Goal: Information Seeking & Learning: Understand process/instructions

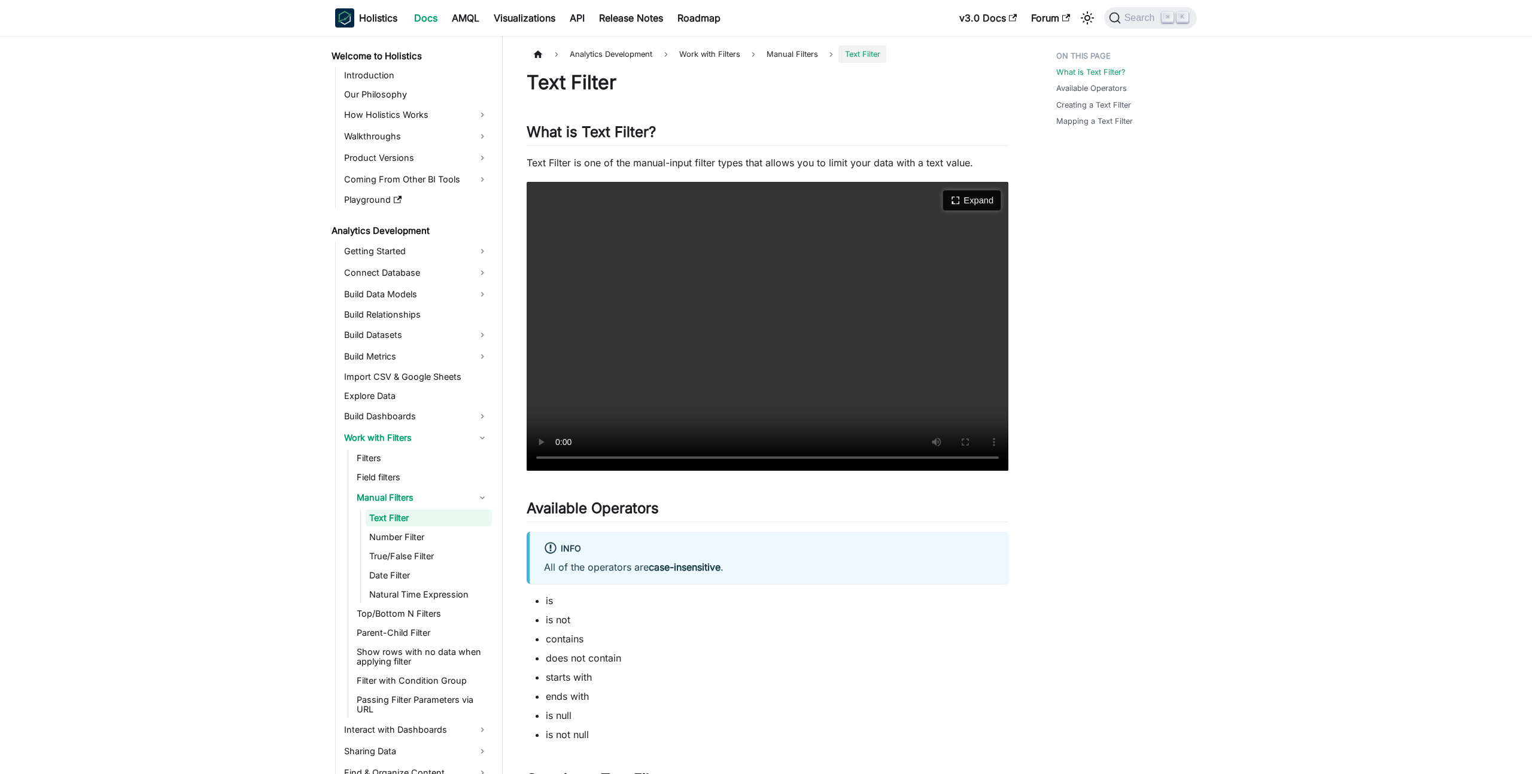
click at [973, 199] on button "Expand" at bounding box center [971, 201] width 58 height 20
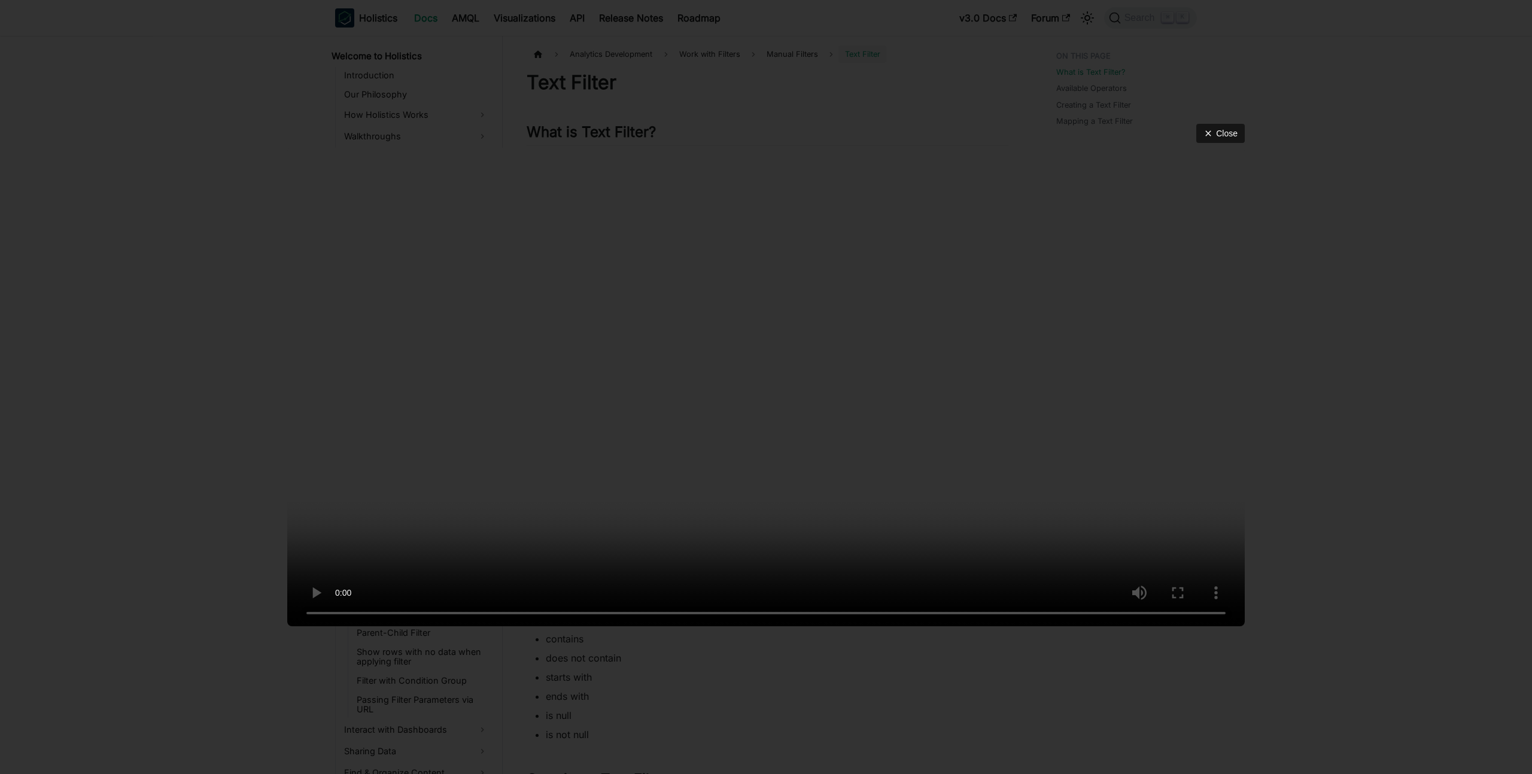
click at [1497, 457] on div "Close" at bounding box center [766, 387] width 1532 height 774
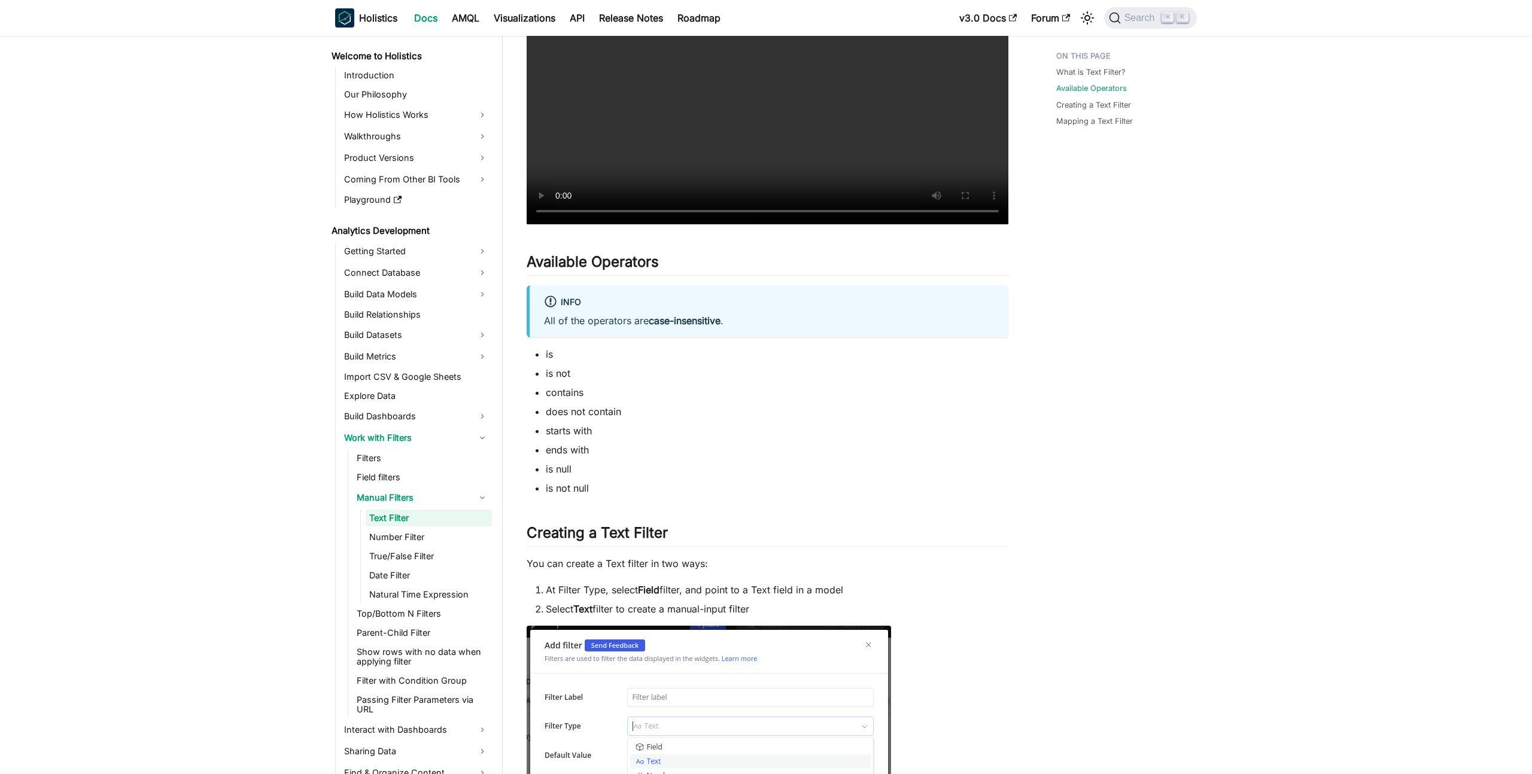
scroll to position [363, 0]
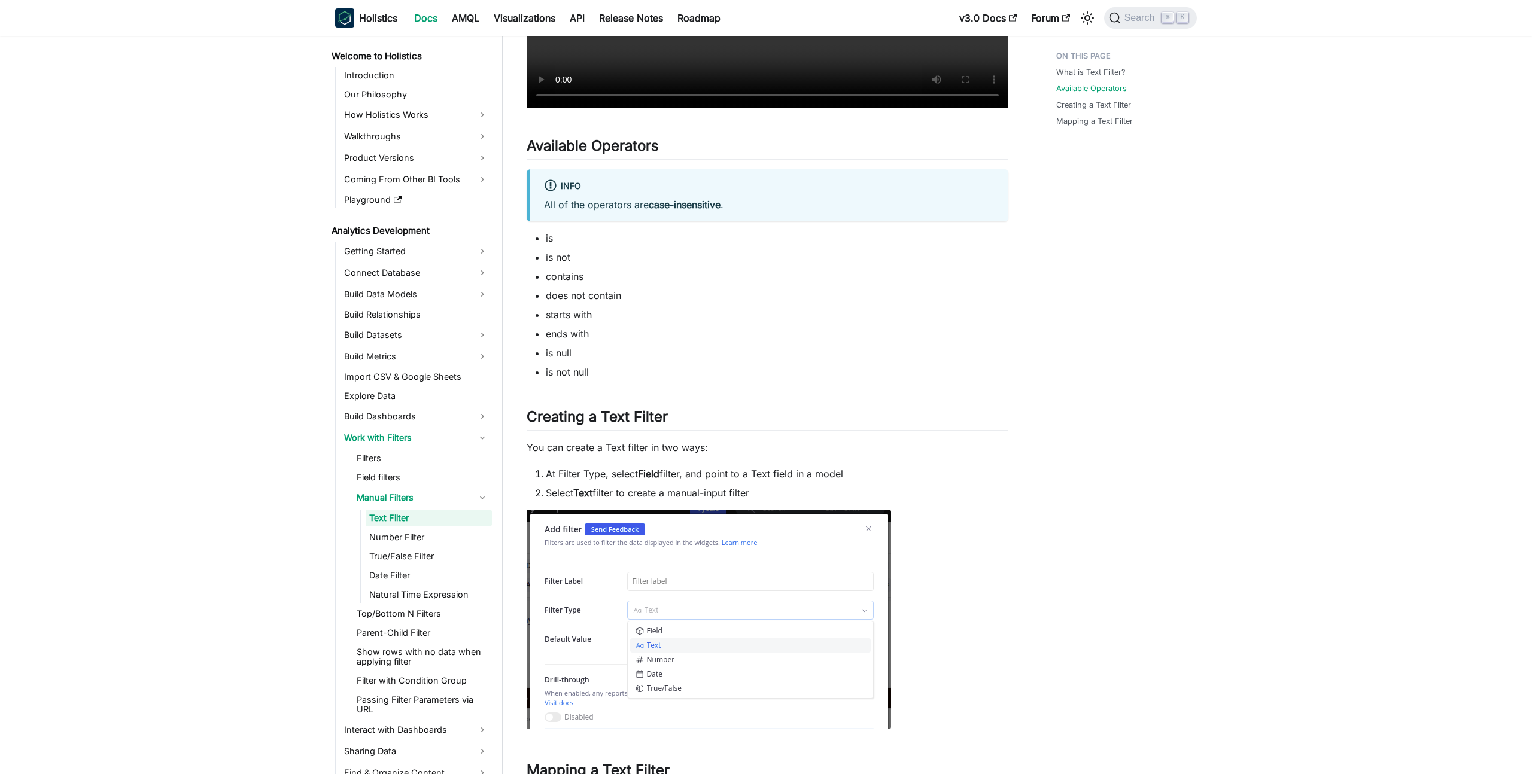
click at [549, 238] on li "is" at bounding box center [777, 238] width 463 height 14
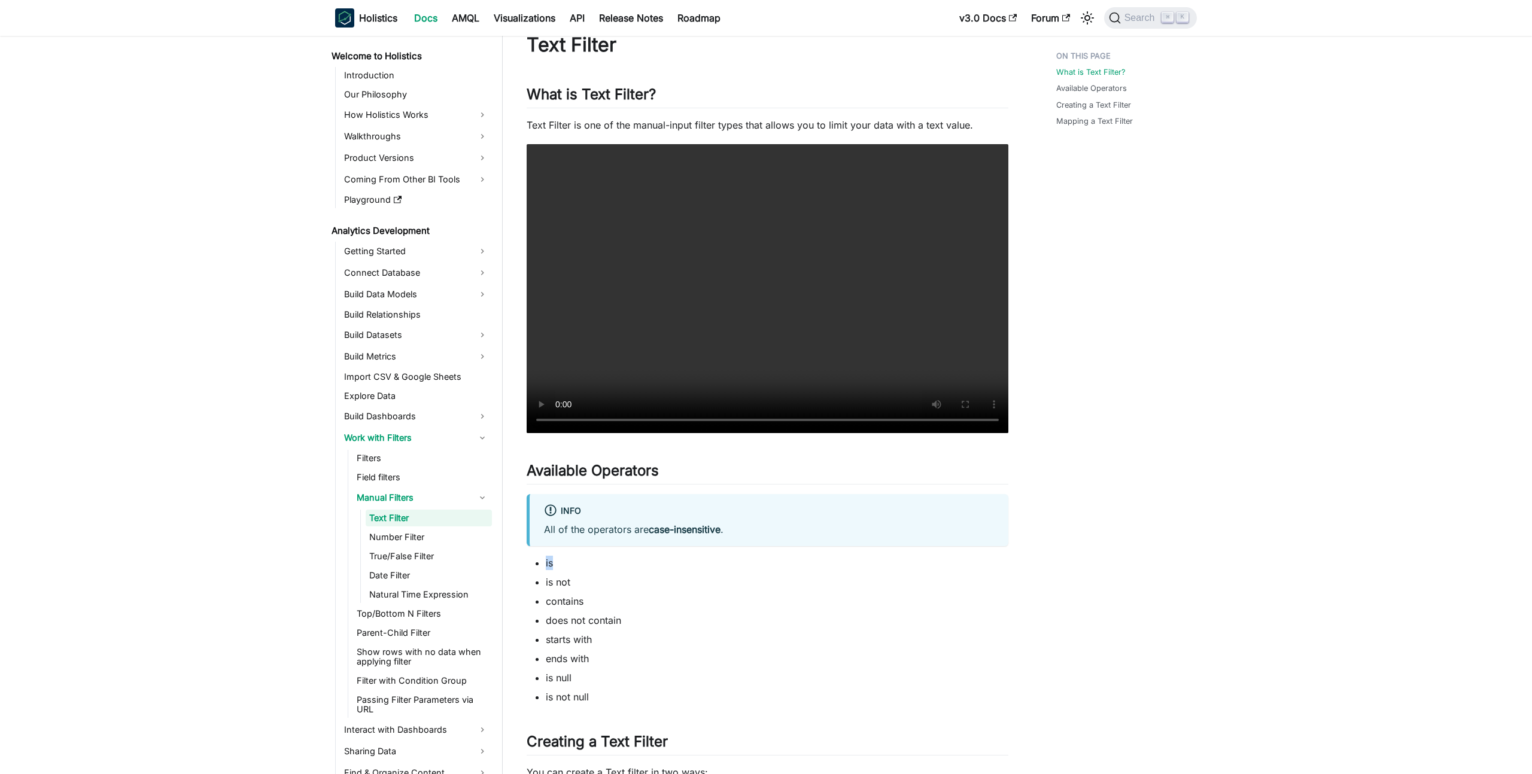
scroll to position [0, 0]
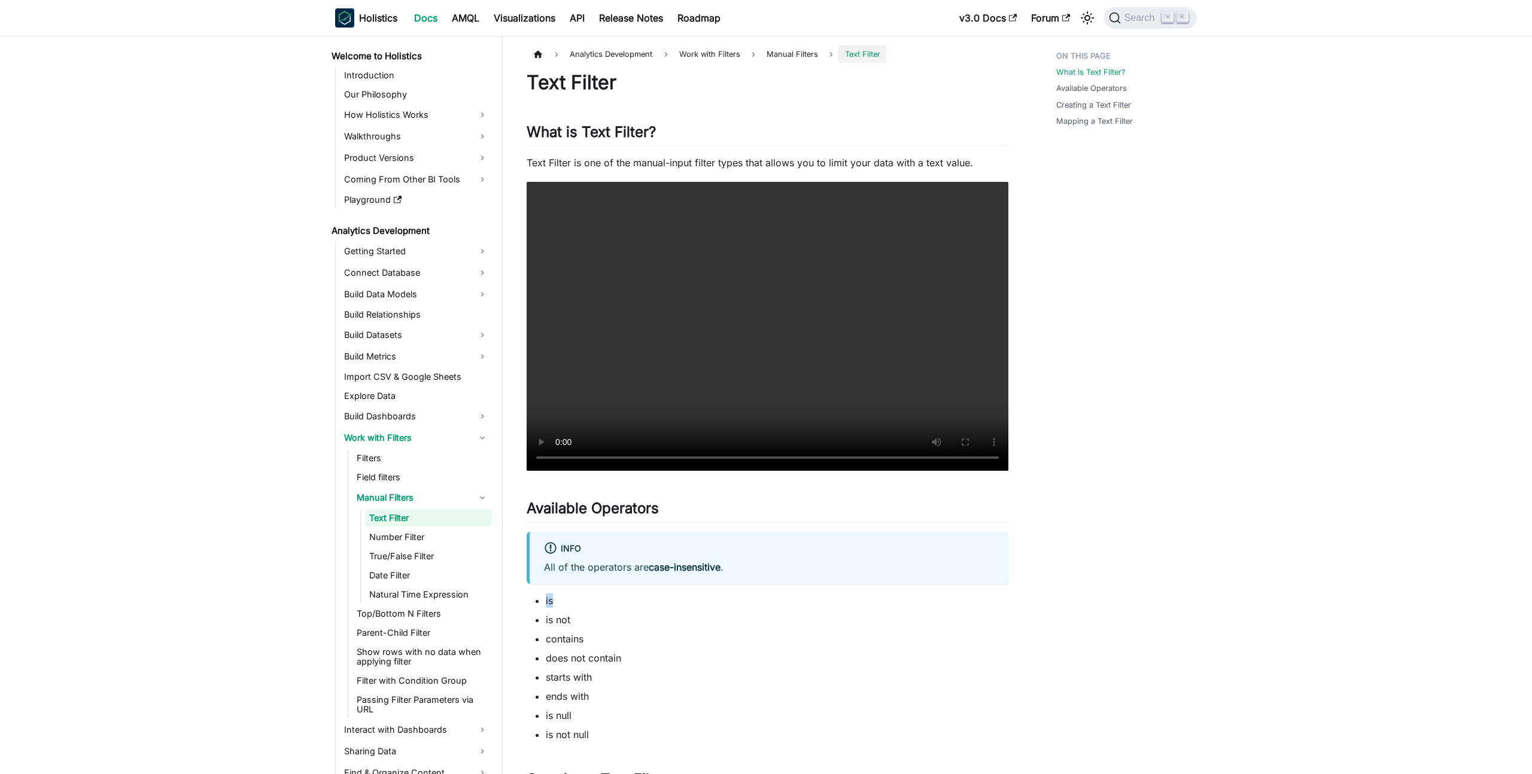
click at [792, 51] on span "Manual Filters" at bounding box center [792, 53] width 63 height 17
click at [728, 54] on span "Work with Filters" at bounding box center [709, 53] width 73 height 17
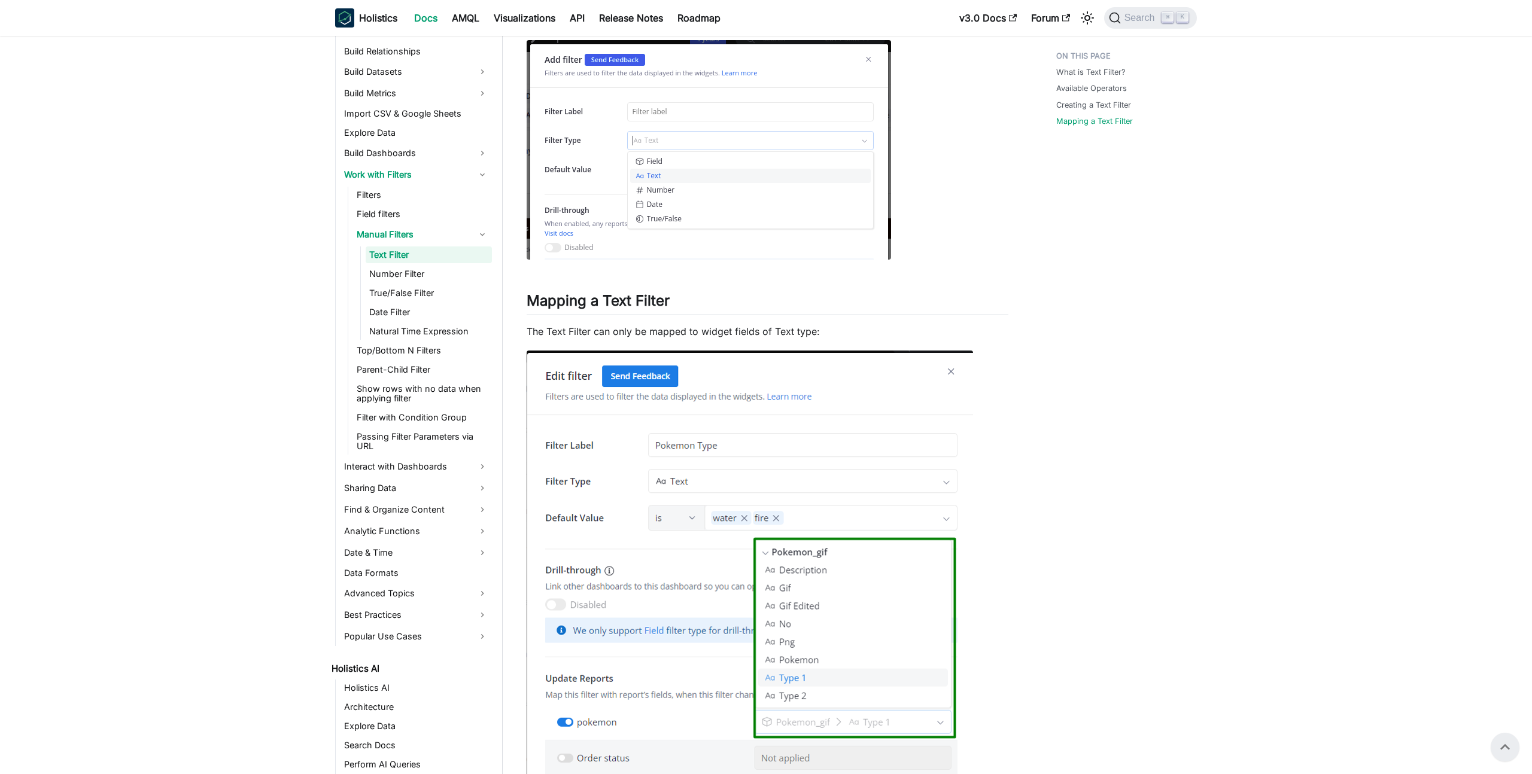
scroll to position [771, 0]
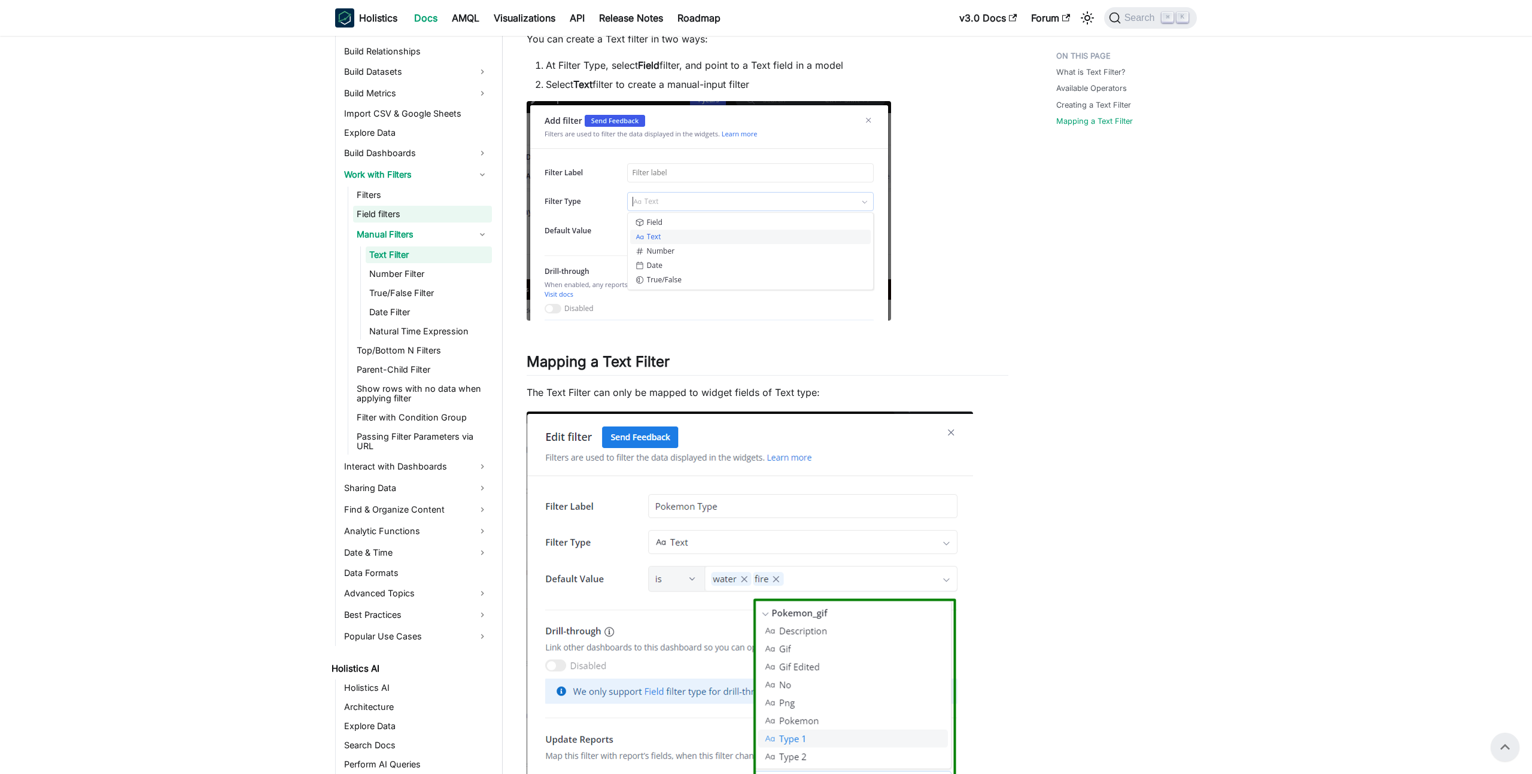
click at [385, 213] on link "Field filters" at bounding box center [422, 214] width 139 height 17
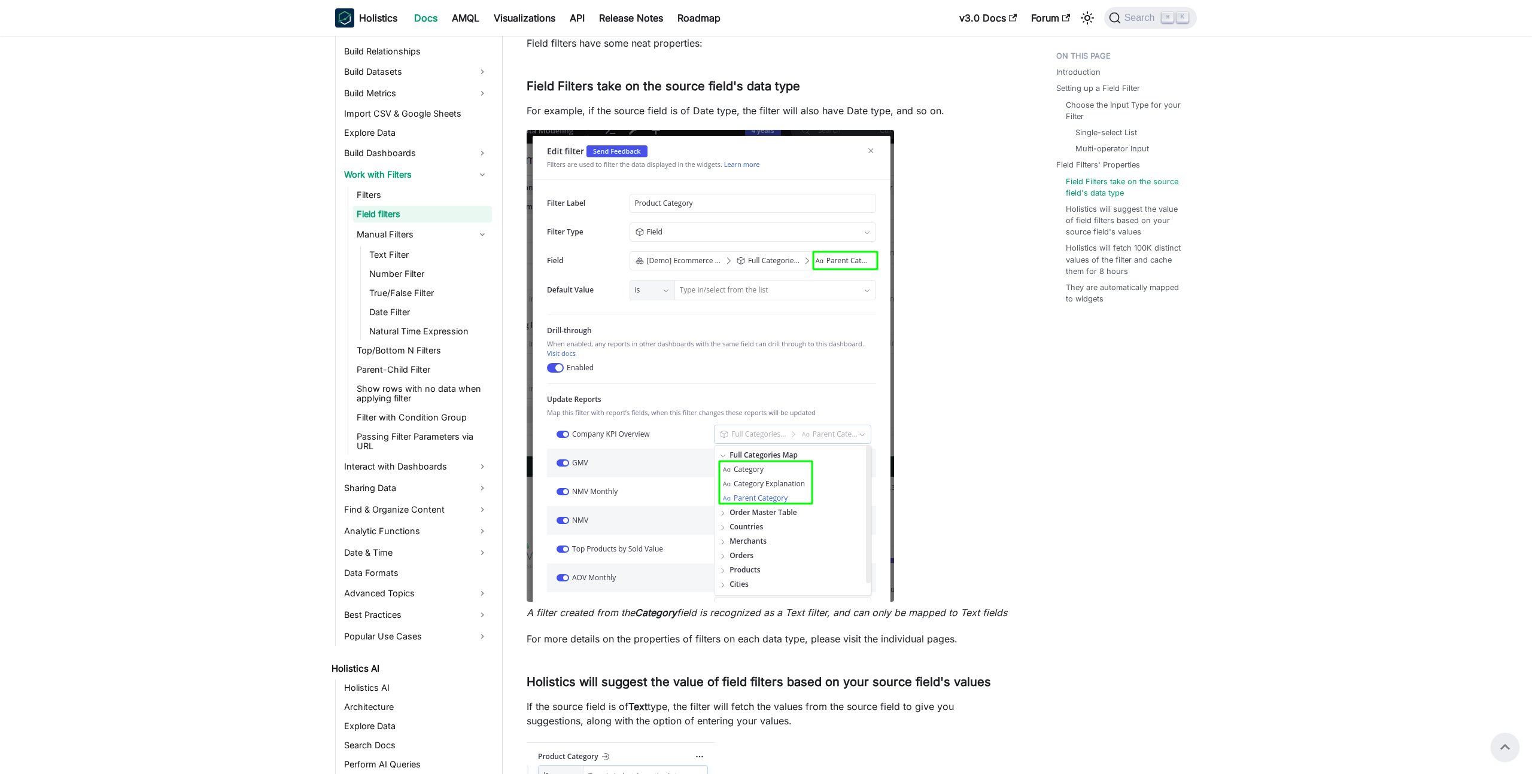
scroll to position [2876, 0]
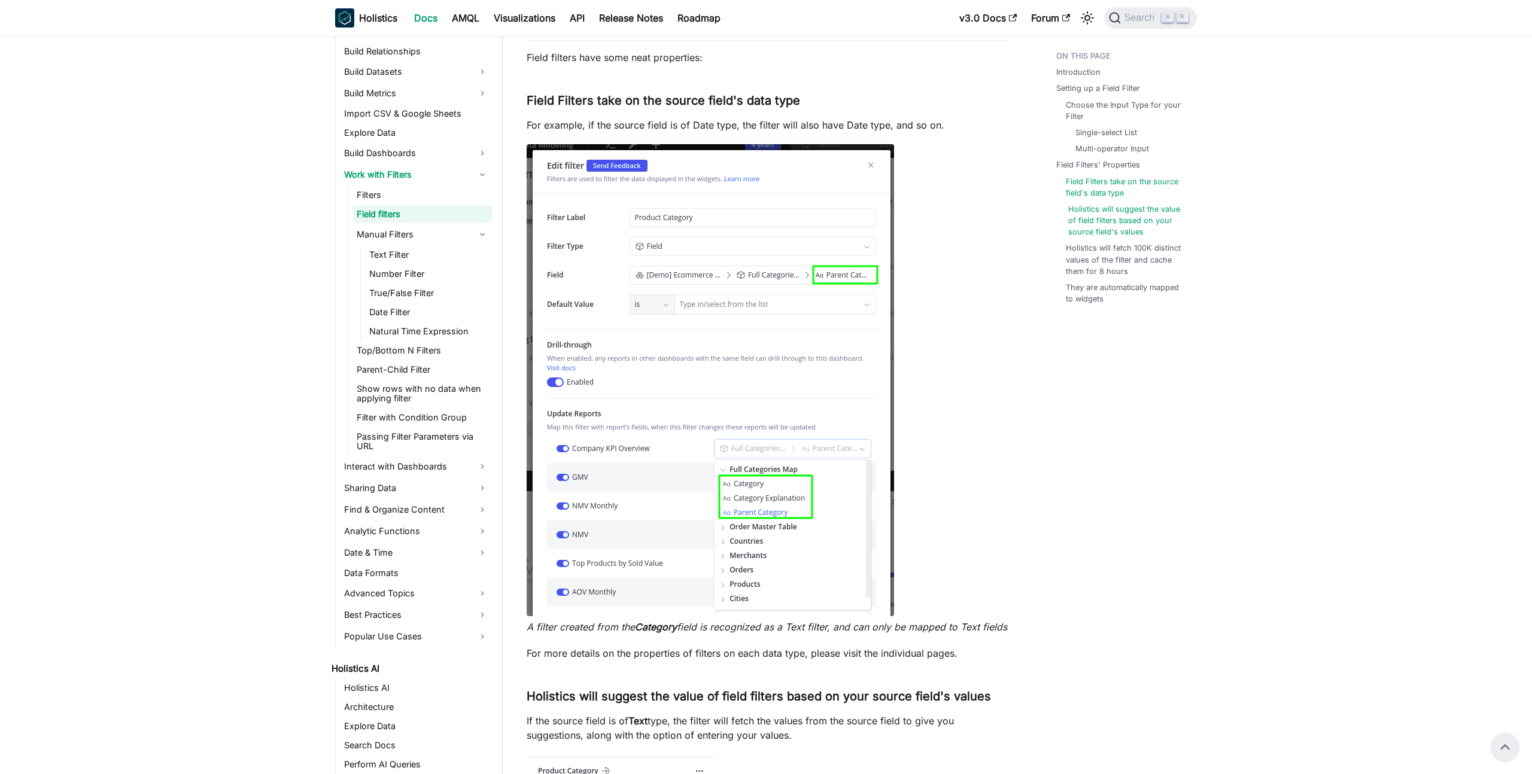
click at [1139, 228] on link "Holistics will suggest the value of field filters based on your source field's …" at bounding box center [1127, 220] width 119 height 35
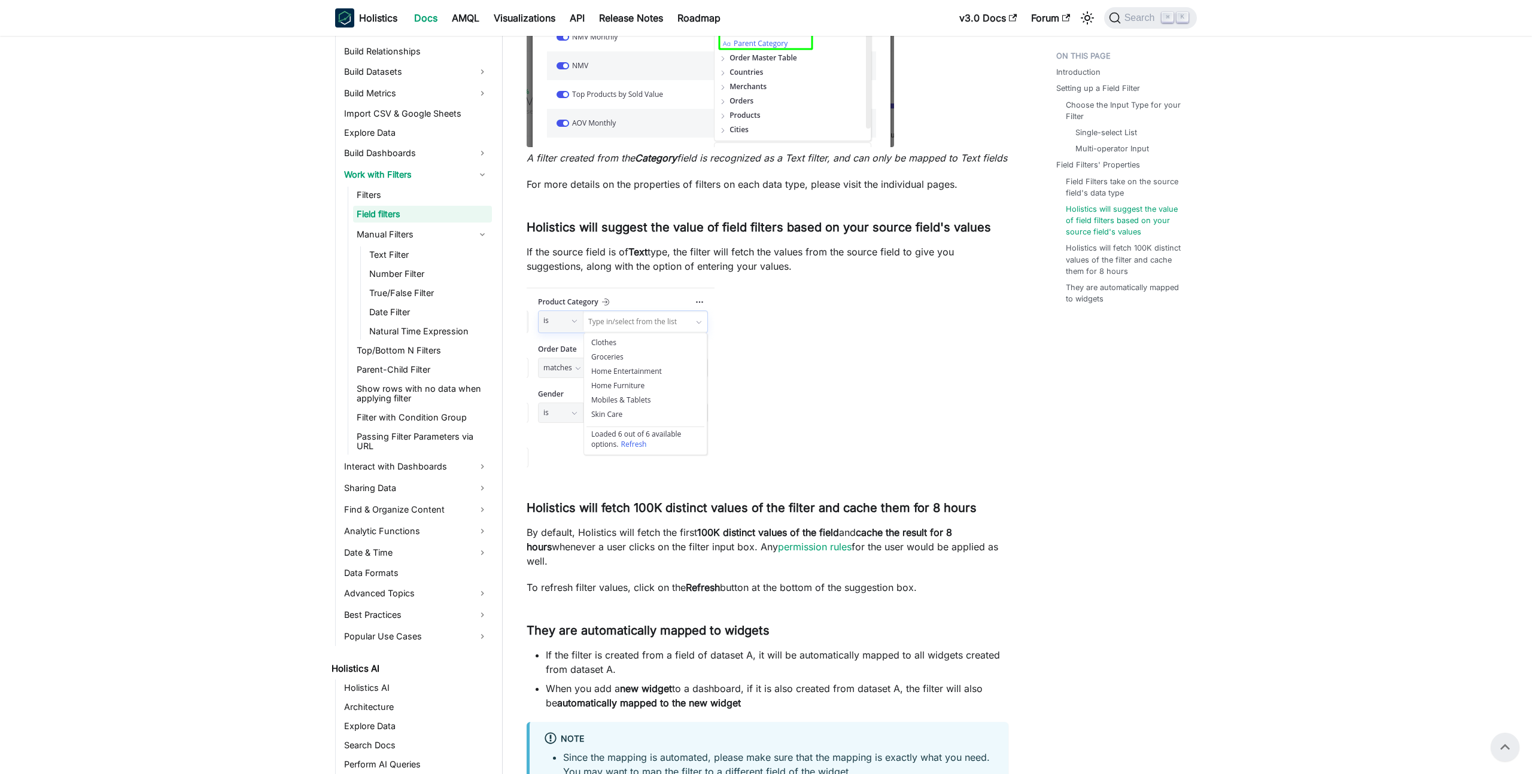
scroll to position [3070, 0]
